Goal: Task Accomplishment & Management: Complete application form

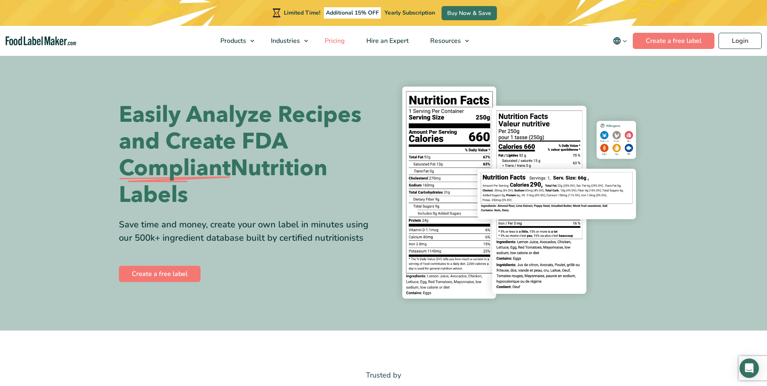
click at [345, 38] on span "Pricing" at bounding box center [333, 40] width 23 height 9
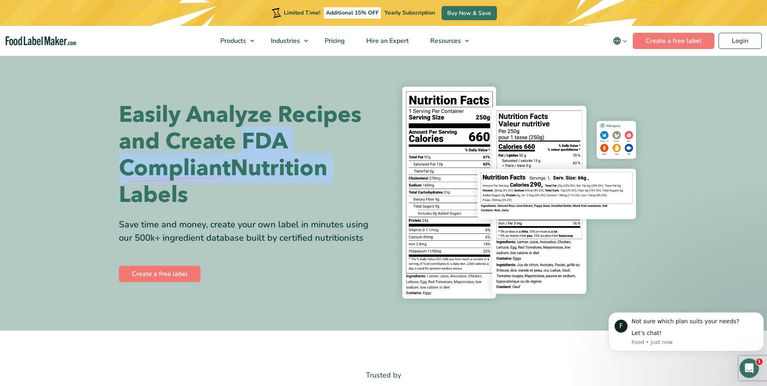
drag, startPoint x: 245, startPoint y: 142, endPoint x: 332, endPoint y: 172, distance: 91.8
click at [332, 172] on h1 "Easily Analyze Recipes and Create FDA Compliant Nutrition Labels" at bounding box center [248, 154] width 259 height 107
copy h1 "FDA Compliant Nutrition"
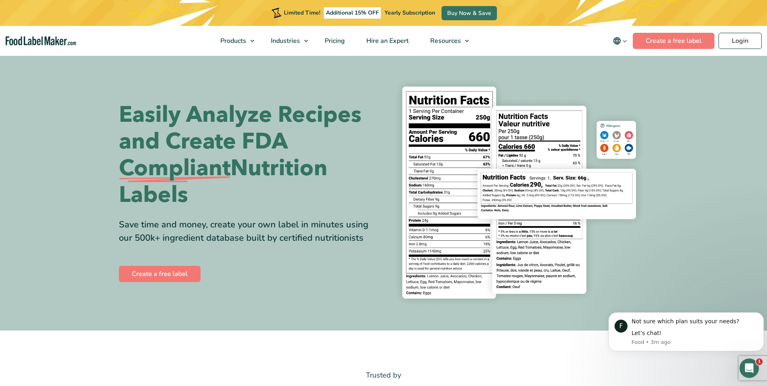
click at [86, 104] on section "Easily Analyze Recipes and Create FDA Compliant Nutrition Labels Save time and …" at bounding box center [383, 193] width 767 height 276
click at [677, 41] on link "Create a free label" at bounding box center [674, 41] width 82 height 16
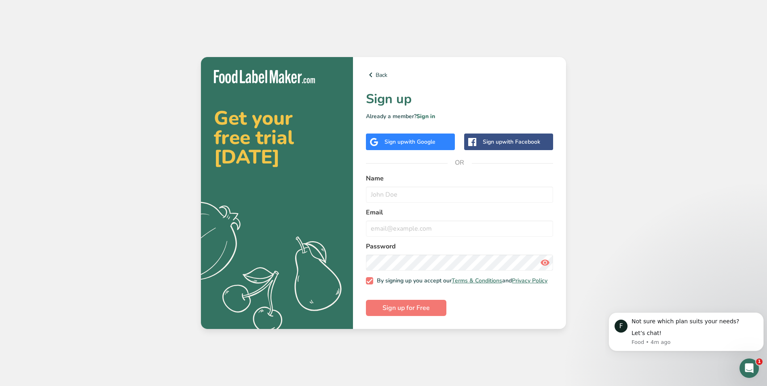
click at [491, 138] on div "Sign up with Facebook" at bounding box center [511, 141] width 57 height 8
click at [434, 186] on input "text" at bounding box center [459, 194] width 187 height 16
type input "[PERSON_NAME]"
type input "[EMAIL_ADDRESS][DOMAIN_NAME]"
click at [422, 309] on span "Sign up for Free" at bounding box center [405, 308] width 47 height 10
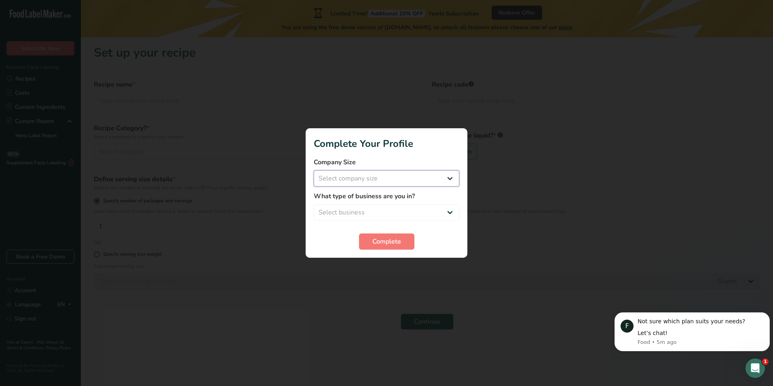
click at [398, 181] on select "Select company size Fewer than 10 Employees 10 to 50 Employees 51 to 500 Employ…" at bounding box center [387, 178] width 146 height 16
select select "1"
click at [314, 170] on select "Select company size Fewer than 10 Employees 10 to 50 Employees 51 to 500 Employ…" at bounding box center [387, 178] width 146 height 16
click at [396, 207] on select "Select business Packaged Food Manufacturer Restaurant & Cafe Bakery Meal Plans …" at bounding box center [387, 212] width 146 height 16
select select "1"
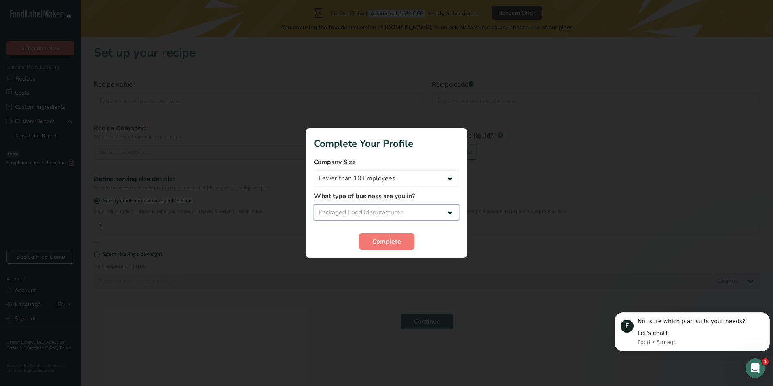
click at [314, 204] on select "Select business Packaged Food Manufacturer Restaurant & Cafe Bakery Meal Plans …" at bounding box center [387, 212] width 146 height 16
click at [396, 241] on span "Complete" at bounding box center [386, 242] width 29 height 10
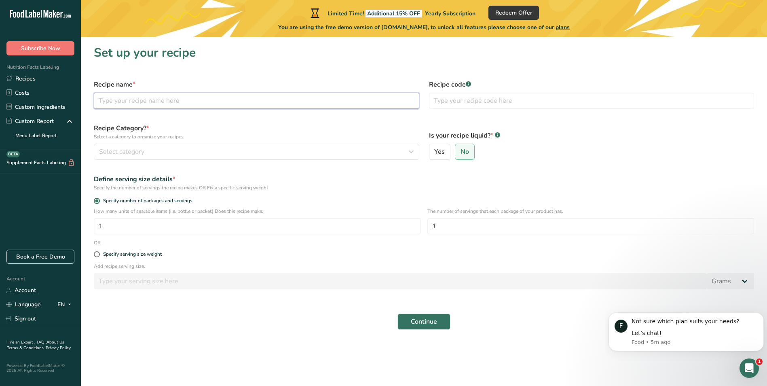
click at [208, 102] on input "text" at bounding box center [256, 101] width 325 height 16
type input "S"
type input "Original Smoked Jerky"
click at [302, 153] on div "Select category" at bounding box center [254, 152] width 310 height 10
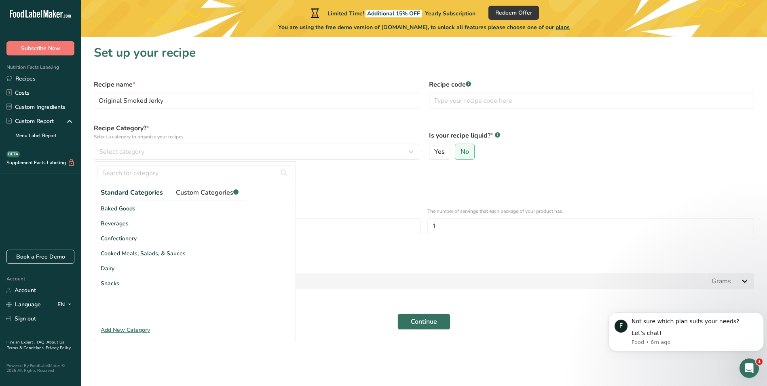
click at [209, 192] on span "Custom Categories .a-a{fill:#347362;}.b-a{fill:#fff;}" at bounding box center [207, 193] width 63 height 10
click at [143, 194] on span "Standard Categories" at bounding box center [131, 193] width 61 height 10
click at [135, 332] on div "Add New Category" at bounding box center [194, 329] width 201 height 8
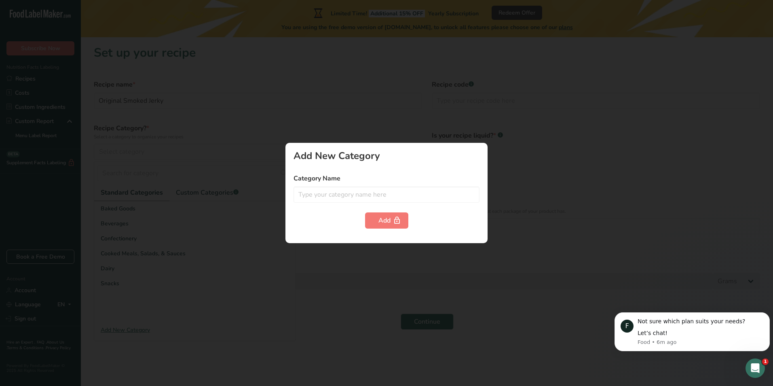
click at [135, 332] on div at bounding box center [386, 193] width 773 height 386
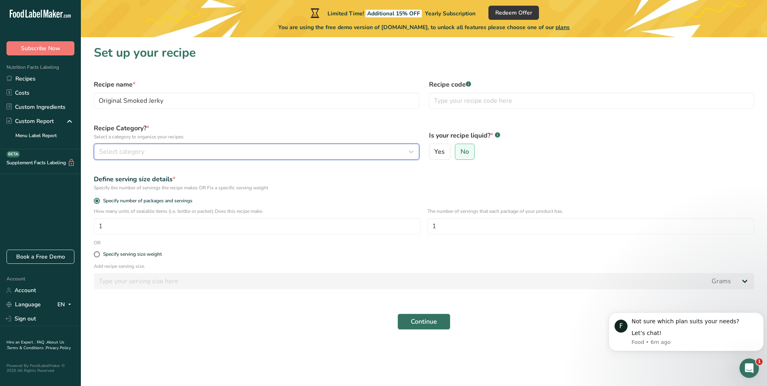
click at [128, 154] on span "Select category" at bounding box center [121, 152] width 45 height 10
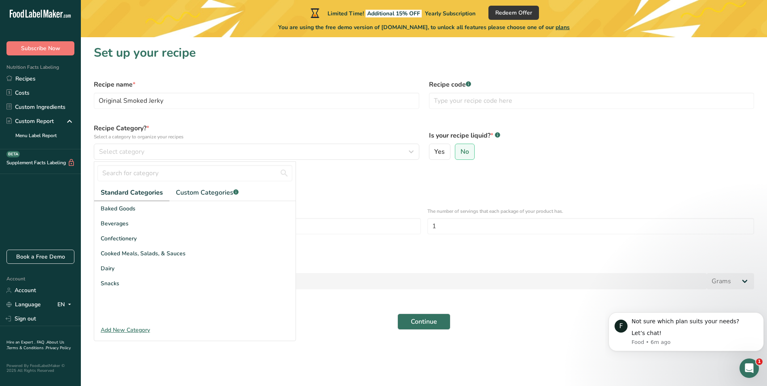
click at [124, 329] on div "Add New Category" at bounding box center [194, 329] width 201 height 8
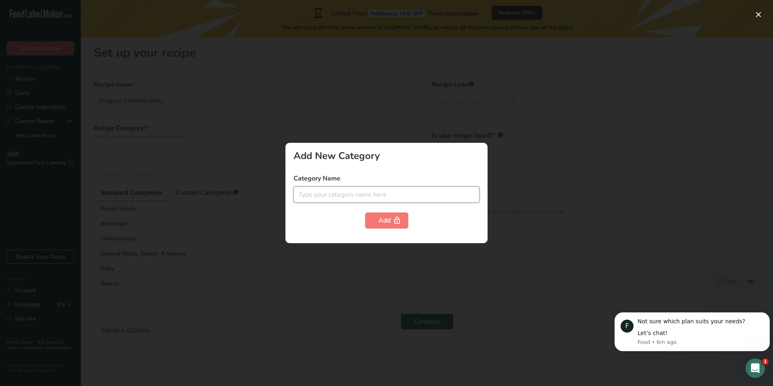
click at [339, 193] on input "text" at bounding box center [387, 194] width 186 height 16
type input "Jerky"
click at [372, 222] on button "Add" at bounding box center [386, 220] width 43 height 16
click at [390, 218] on div "Add" at bounding box center [386, 221] width 17 height 10
click at [355, 276] on div at bounding box center [386, 193] width 773 height 386
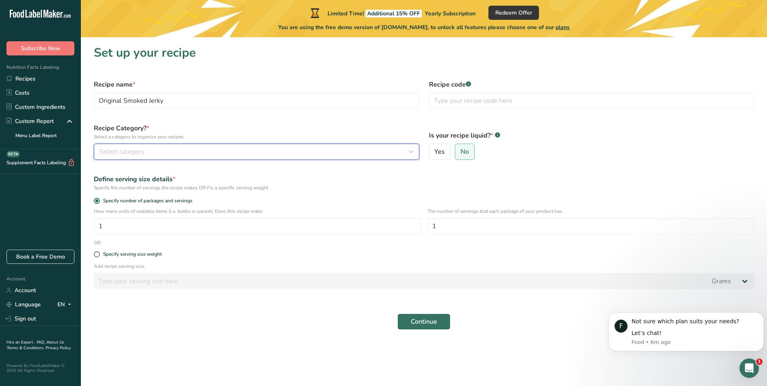
click at [135, 152] on span "Select category" at bounding box center [121, 152] width 45 height 10
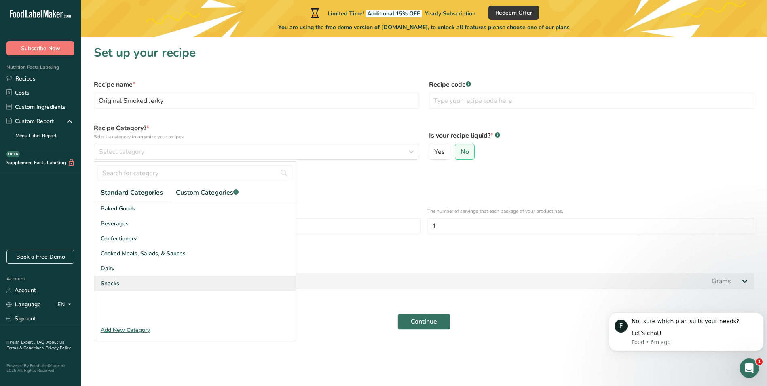
click at [133, 282] on div "Snacks" at bounding box center [194, 283] width 201 height 15
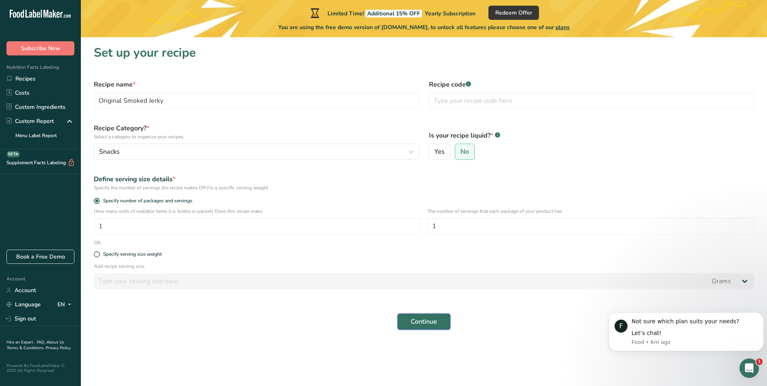
click at [428, 321] on span "Continue" at bounding box center [424, 322] width 26 height 10
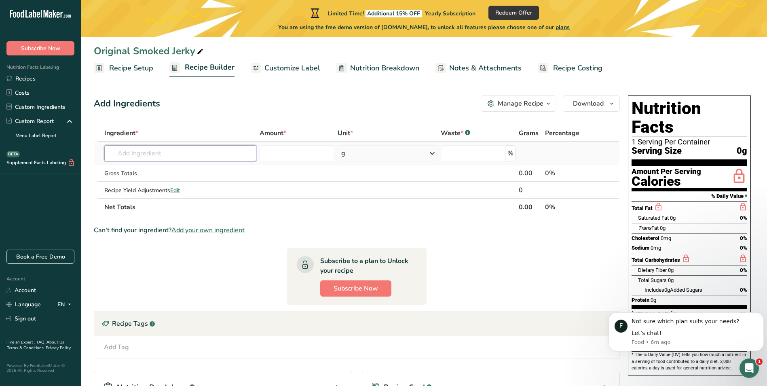
click at [154, 156] on input "text" at bounding box center [180, 153] width 152 height 16
click at [152, 156] on input "text" at bounding box center [180, 153] width 152 height 16
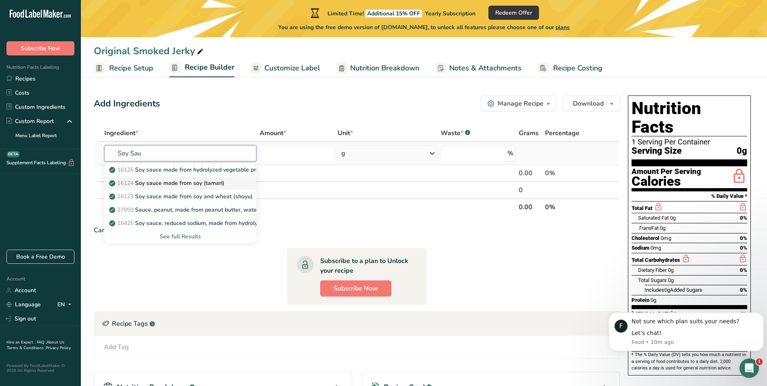
type input "Soy Sau"
click at [178, 182] on p "16124 Soy sauce made from soy (tamari)" at bounding box center [168, 183] width 114 height 8
type input "Soy sauce made from soy (tamari)"
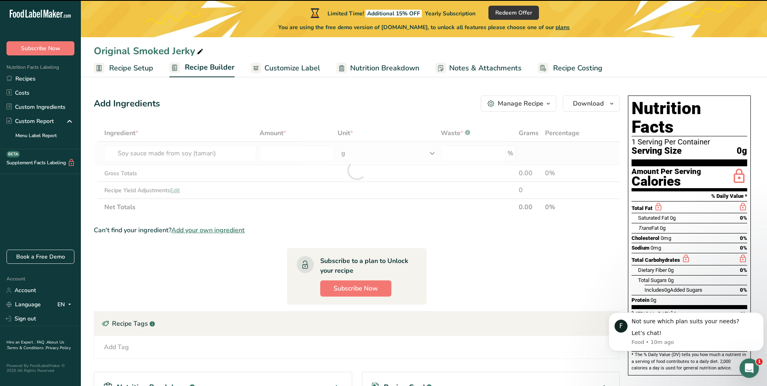
type input "0"
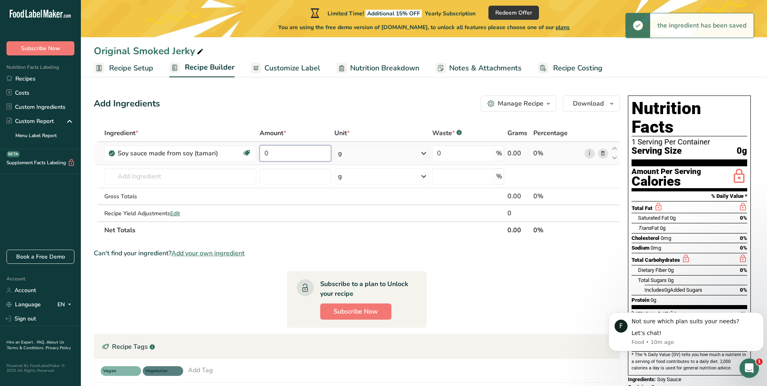
click at [306, 155] on input "0" at bounding box center [296, 153] width 72 height 16
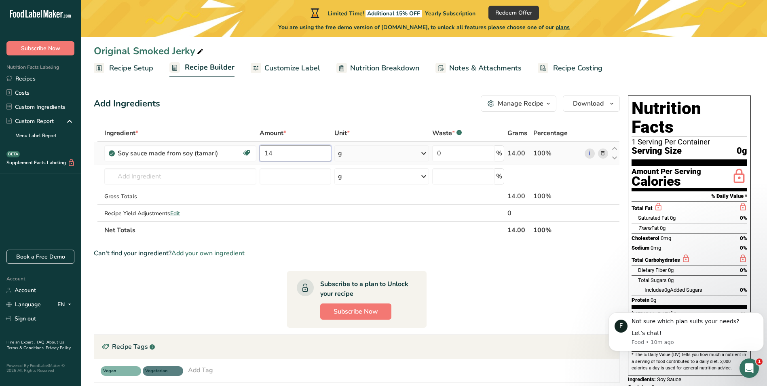
type input "1"
type input "0.25"
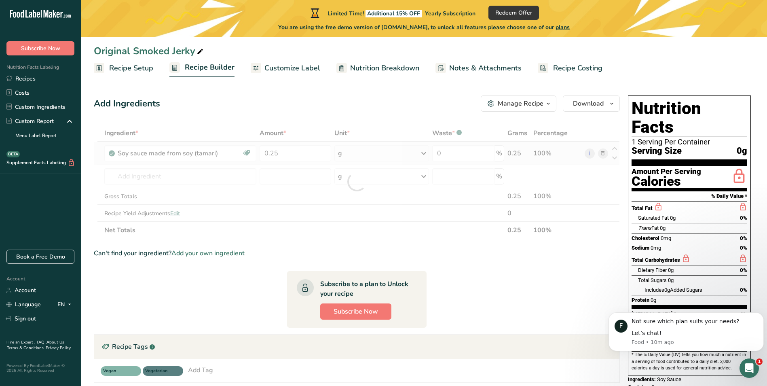
click at [372, 153] on div "Ingredient * Amount * Unit * Waste * .a-a{fill:#347362;}.b-a{fill:#fff;} Grams …" at bounding box center [357, 182] width 526 height 114
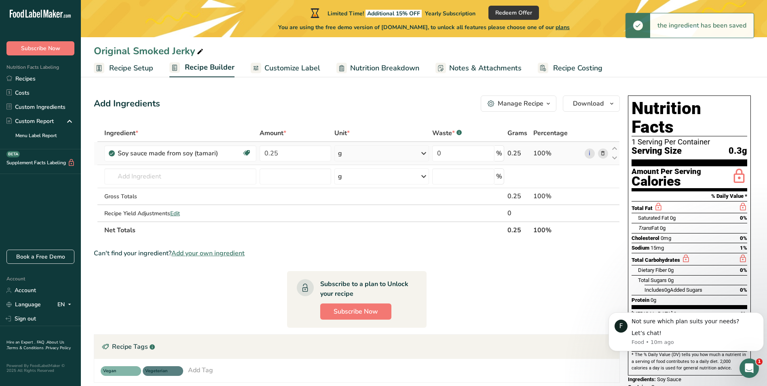
click at [422, 154] on icon at bounding box center [424, 153] width 10 height 15
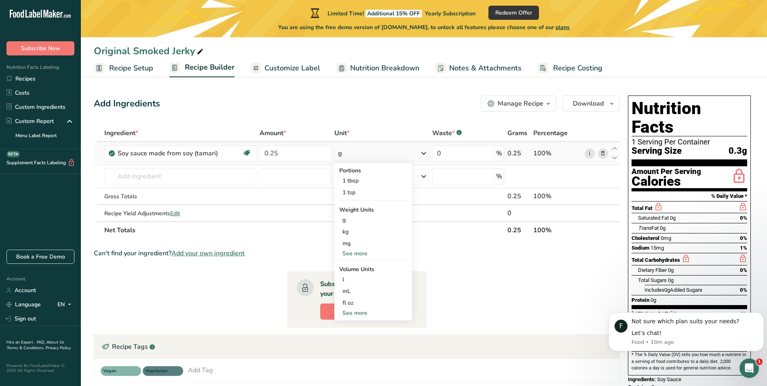
click at [361, 312] on div "See more" at bounding box center [373, 313] width 68 height 8
select select "22"
click at [364, 338] on div "cup" at bounding box center [372, 338] width 61 height 8
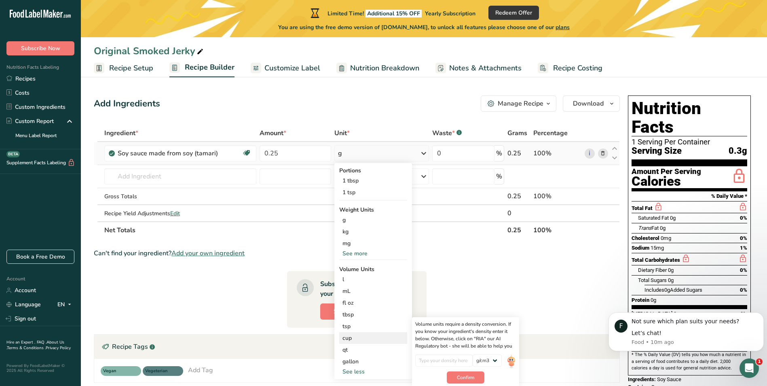
click at [357, 339] on div "cup" at bounding box center [372, 338] width 61 height 8
click at [354, 340] on div "cup" at bounding box center [372, 338] width 61 height 8
click at [468, 377] on span "Confirm" at bounding box center [465, 377] width 17 height 7
click at [459, 260] on section "Ingredient * Amount * Unit * Waste * .a-a{fill:#347362;}.b-a{fill:#fff;} Grams …" at bounding box center [357, 315] width 526 height 381
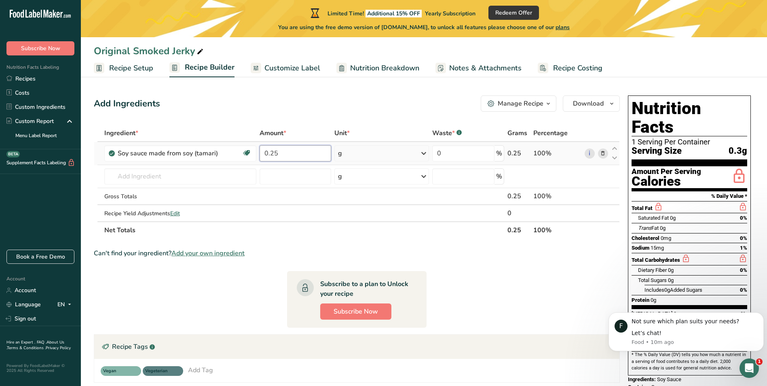
click at [311, 150] on input "0.25" at bounding box center [296, 153] width 72 height 16
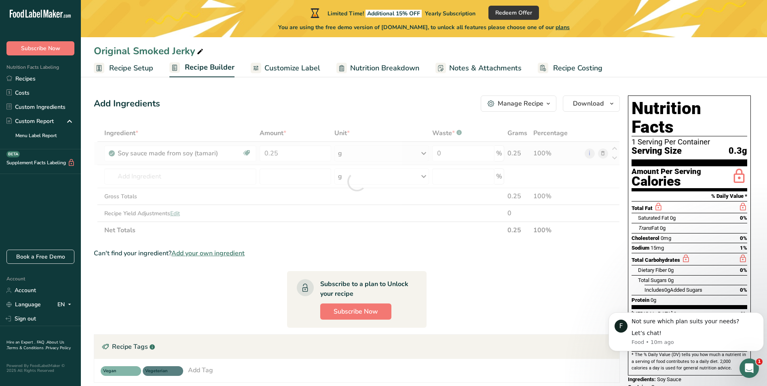
click at [387, 156] on div "Ingredient * Amount * Unit * Waste * .a-a{fill:#347362;}.b-a{fill:#fff;} Grams …" at bounding box center [357, 182] width 526 height 114
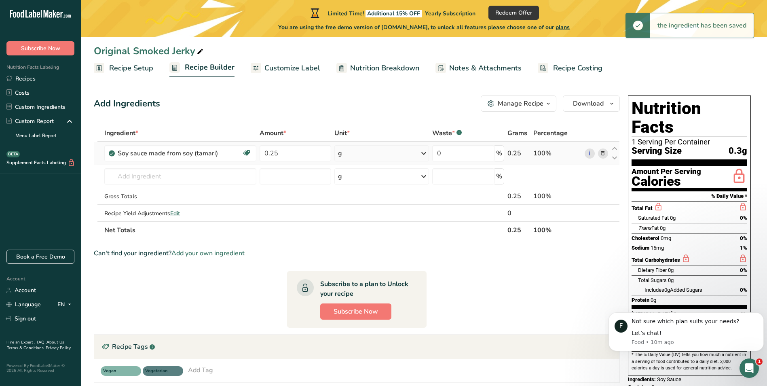
click at [424, 154] on icon at bounding box center [424, 153] width 10 height 15
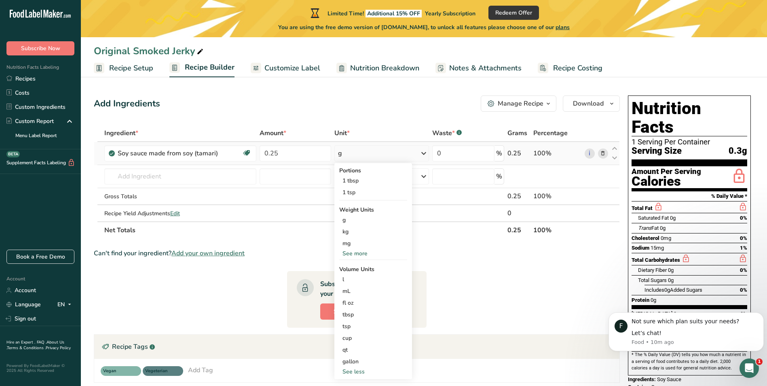
click at [359, 252] on div "See more" at bounding box center [373, 253] width 68 height 8
click at [362, 288] on div "See less" at bounding box center [373, 288] width 68 height 8
click at [354, 341] on div "cup" at bounding box center [372, 338] width 61 height 8
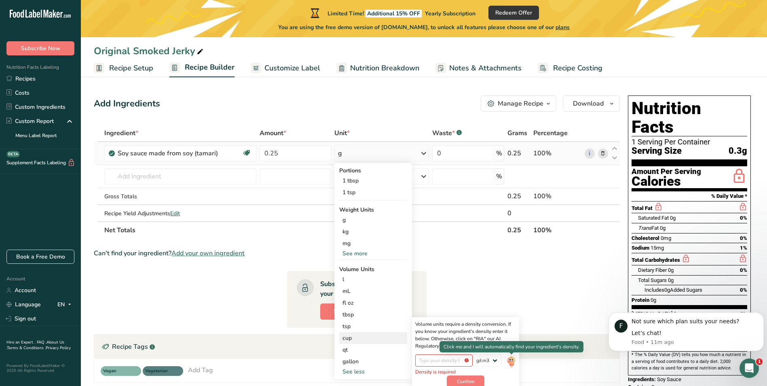
click at [512, 361] on img at bounding box center [511, 361] width 9 height 14
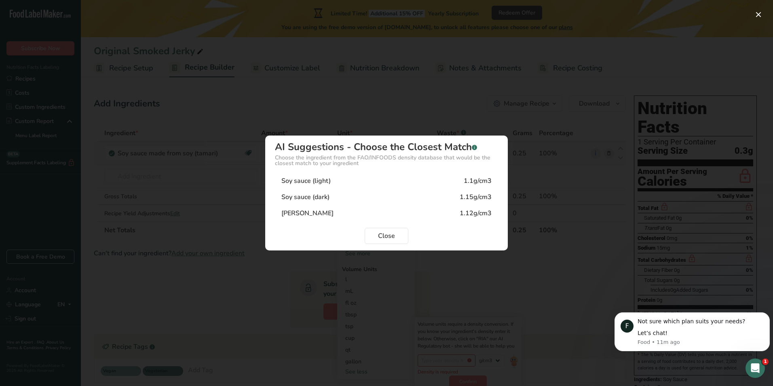
click at [469, 209] on div "1.12g/cm3" at bounding box center [476, 213] width 32 height 10
type input "1.12"
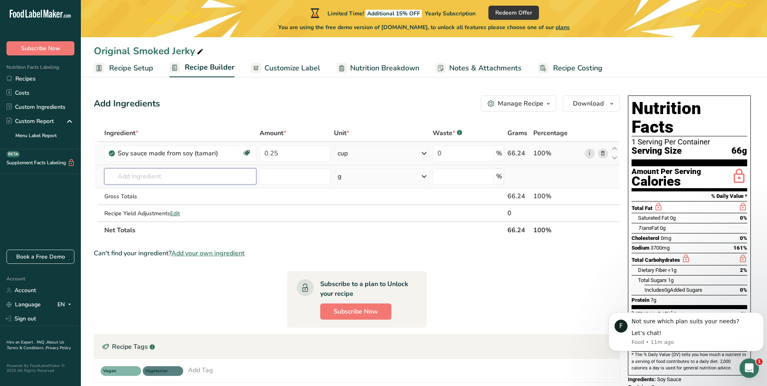
click at [152, 174] on input "text" at bounding box center [180, 176] width 152 height 16
type input "[GEOGRAPHIC_DATA]"
click at [180, 193] on p "6971 [GEOGRAPHIC_DATA], [GEOGRAPHIC_DATA]" at bounding box center [182, 192] width 142 height 8
type input "[GEOGRAPHIC_DATA], [GEOGRAPHIC_DATA]"
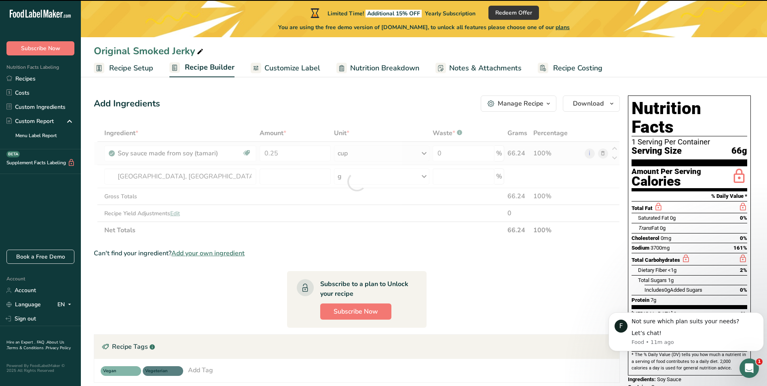
type input "0"
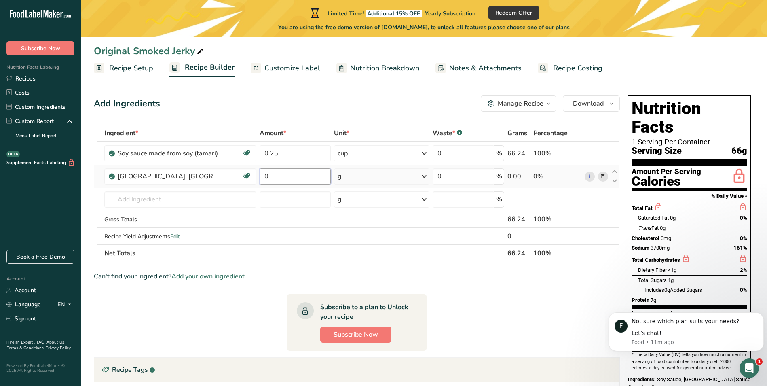
click at [276, 174] on input "0" at bounding box center [296, 176] width 72 height 16
type input "2"
click at [396, 179] on div "Ingredient * Amount * Unit * Waste * .a-a{fill:#347362;}.b-a{fill:#fff;} Grams …" at bounding box center [357, 193] width 526 height 137
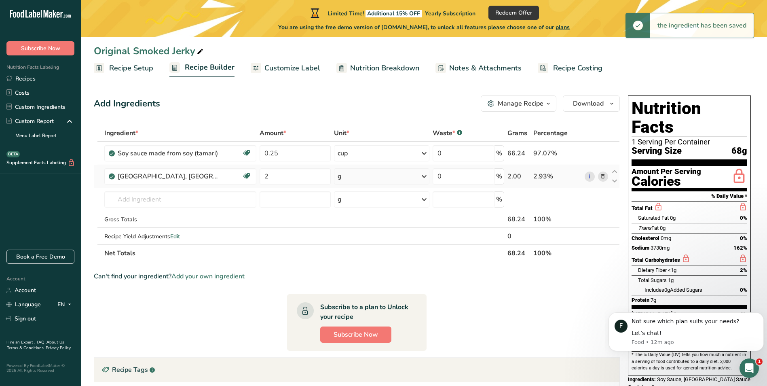
click at [419, 175] on icon at bounding box center [424, 176] width 10 height 15
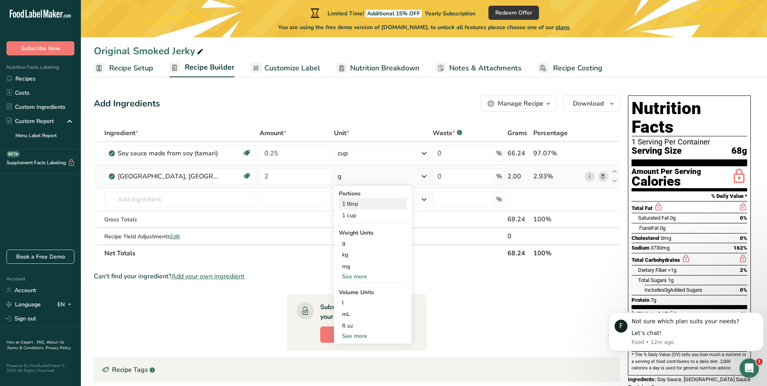
click at [387, 206] on div "1 tbsp" at bounding box center [373, 204] width 68 height 12
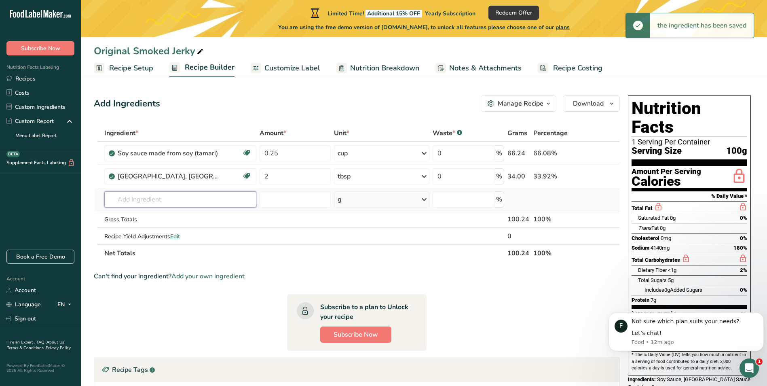
click at [188, 202] on input "text" at bounding box center [180, 199] width 152 height 16
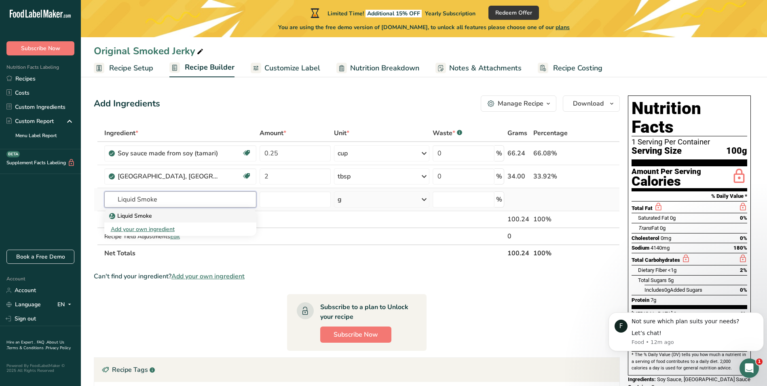
type input "Liquid Smoke"
click at [127, 218] on p "Liquid Smoke" at bounding box center [131, 215] width 41 height 8
type input "Liquid Smoke"
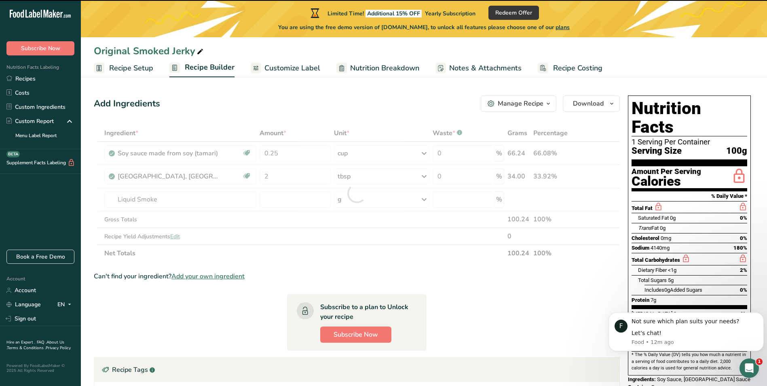
type input "0"
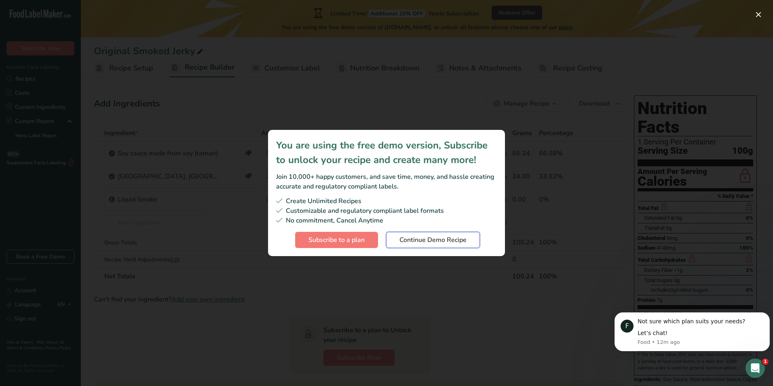
click at [417, 240] on span "Continue Demo Recipe" at bounding box center [432, 240] width 67 height 10
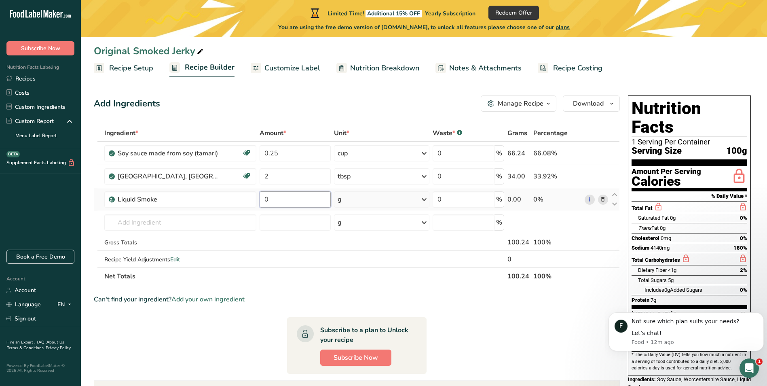
click at [302, 199] on input "0" at bounding box center [295, 199] width 71 height 16
type input "2"
click at [402, 198] on div "Ingredient * Amount * Unit * Waste * .a-a{fill:#347362;}.b-a{fill:#fff;} Grams …" at bounding box center [357, 205] width 526 height 160
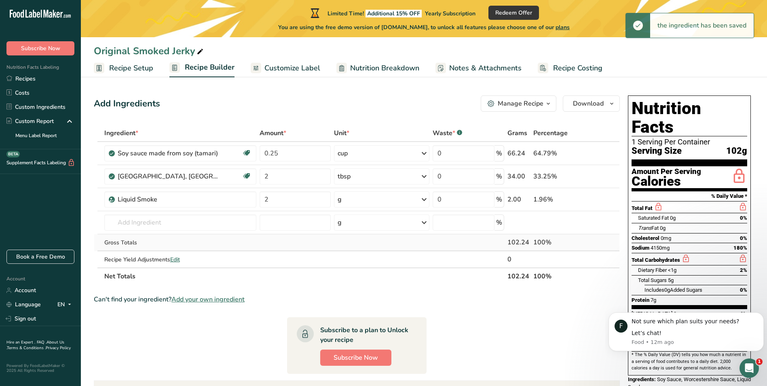
click at [403, 245] on tbody "Soy sauce made from soy (tamari) Dairy free Gluten free Vegan Vegetarian 0.25 c…" at bounding box center [356, 204] width 525 height 125
click at [390, 202] on div "g" at bounding box center [381, 199] width 95 height 16
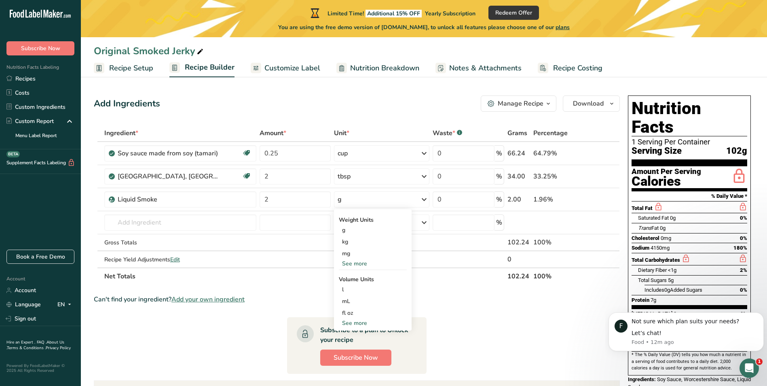
click at [461, 289] on section "Ingredient * Amount * Unit * Waste * .a-a{fill:#347362;}.b-a{fill:#fff;} Grams …" at bounding box center [357, 338] width 526 height 426
click at [566, 65] on span "Recipe Costing" at bounding box center [577, 68] width 49 height 11
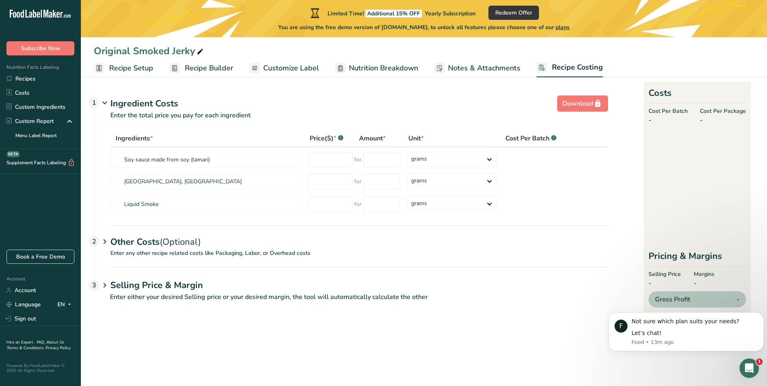
click at [142, 67] on span "Recipe Setup" at bounding box center [131, 68] width 44 height 11
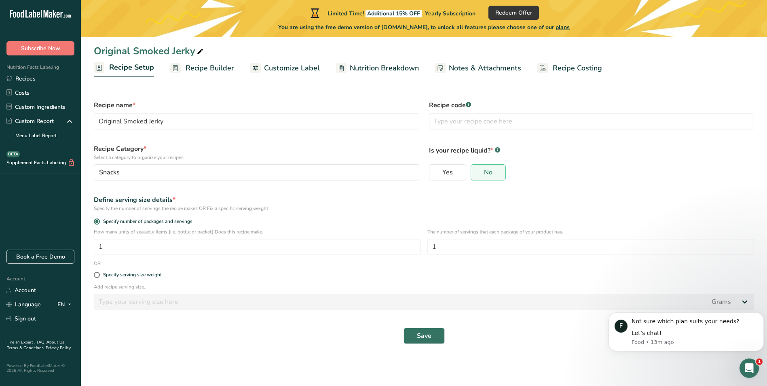
click at [193, 66] on span "Recipe Builder" at bounding box center [210, 68] width 49 height 11
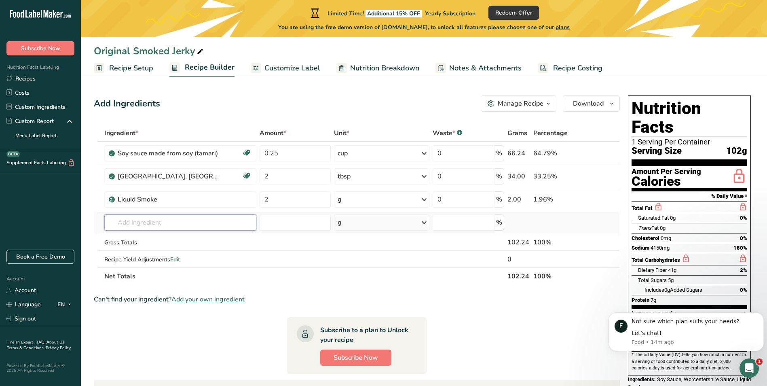
click at [163, 218] on input "text" at bounding box center [180, 222] width 152 height 16
type input "Lions Mane Mushroom"
click at [137, 239] on p "Organic Lion's Mane Mushroom" at bounding box center [155, 239] width 89 height 8
type input "Organic Lion's Mane Mushroom"
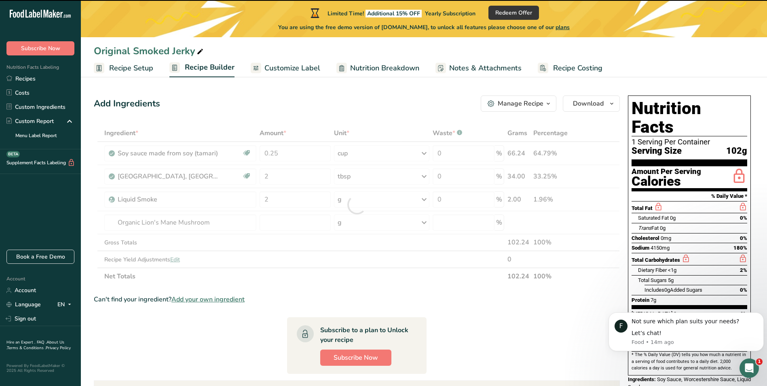
type input "0"
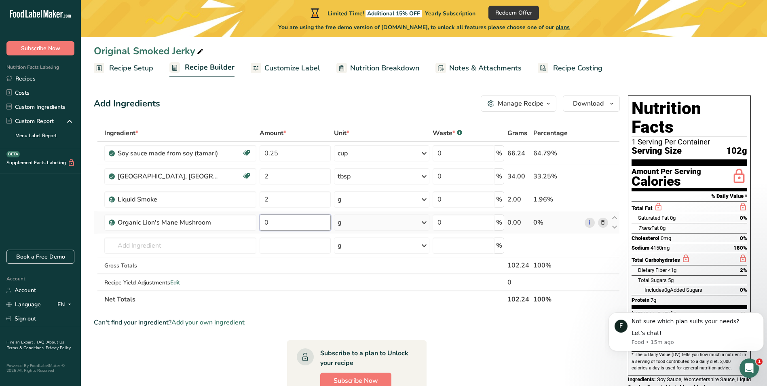
click at [272, 223] on input "0" at bounding box center [295, 222] width 71 height 16
type input "1"
click at [390, 222] on div "Ingredient * Amount * Unit * Waste * .a-a{fill:#347362;}.b-a{fill:#fff;} Grams …" at bounding box center [357, 216] width 526 height 183
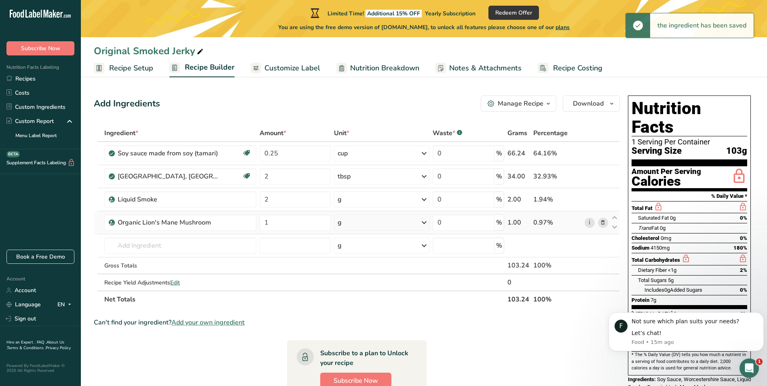
click at [390, 222] on div "g" at bounding box center [381, 222] width 95 height 16
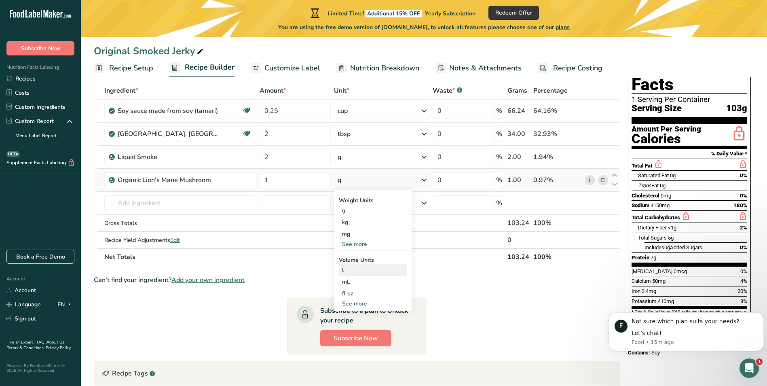
scroll to position [40, 0]
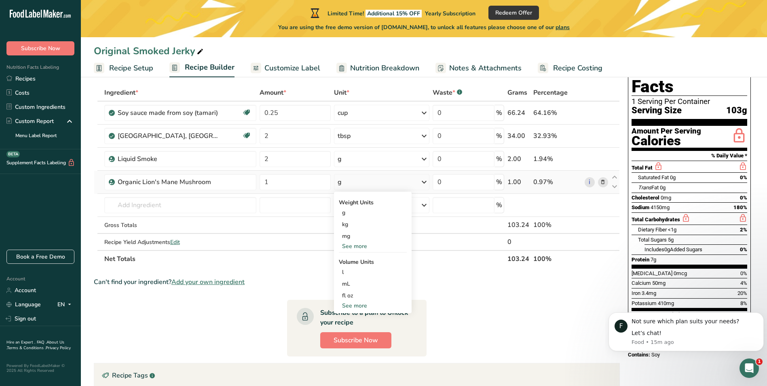
click at [366, 305] on div "See more" at bounding box center [373, 305] width 68 height 8
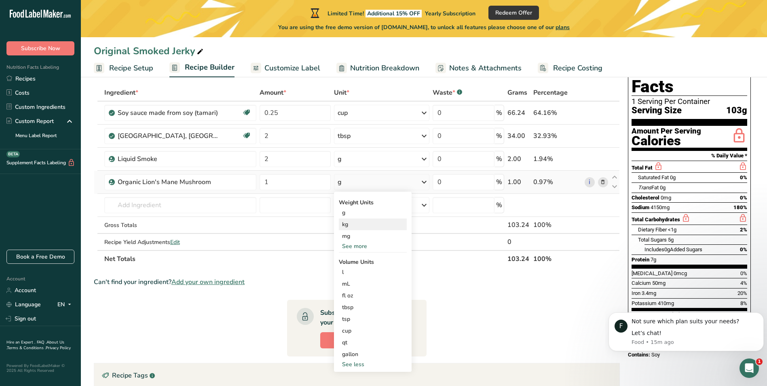
click at [374, 225] on div "kg" at bounding box center [373, 224] width 68 height 12
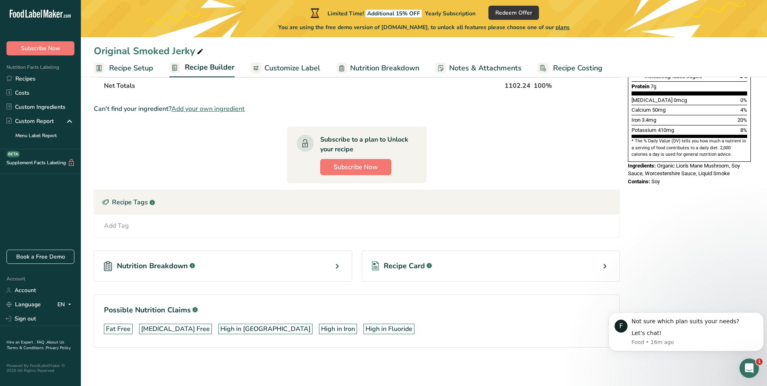
scroll to position [214, 0]
click at [398, 267] on span "Recipe Card" at bounding box center [404, 265] width 41 height 11
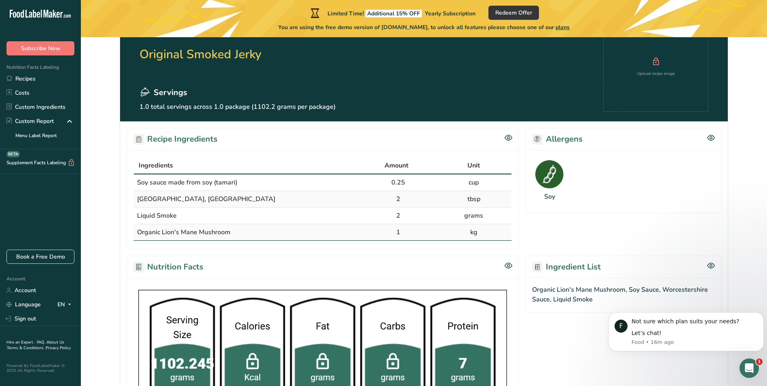
scroll to position [46, 0]
